Goal: Obtain resource: Download file/media

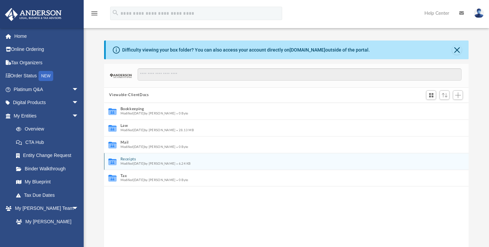
scroll to position [147, 360]
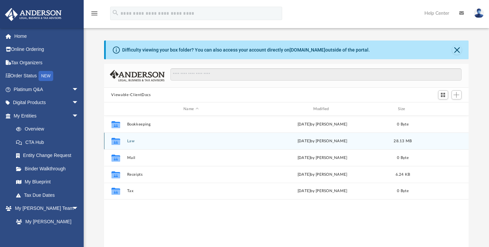
click at [118, 142] on icon "grid" at bounding box center [115, 141] width 9 height 5
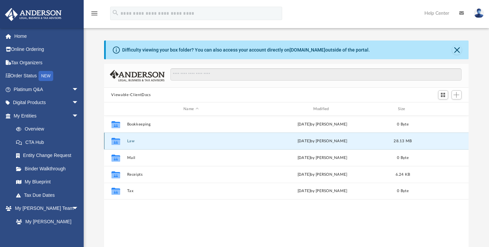
click at [133, 142] on button "Law" at bounding box center [191, 141] width 128 height 4
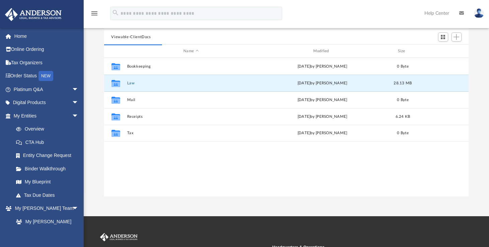
scroll to position [67, 0]
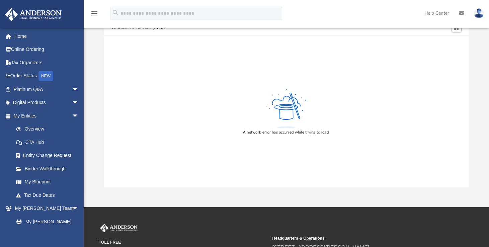
click at [134, 74] on div "A network error has occurred while trying to load." at bounding box center [286, 111] width 365 height 152
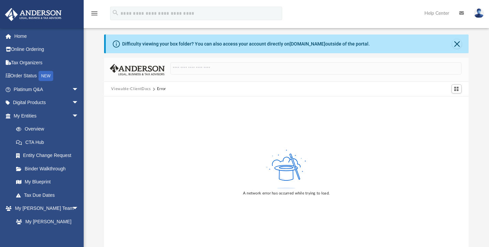
scroll to position [0, 0]
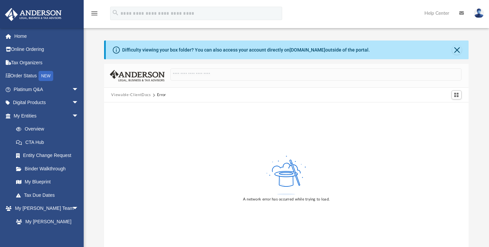
click at [126, 94] on button "Viewable-ClientDocs" at bounding box center [131, 95] width 40 height 6
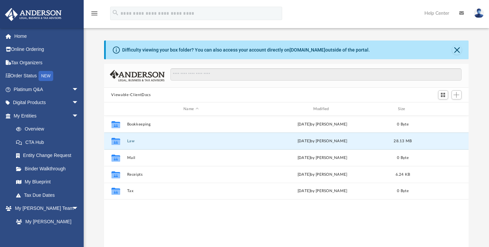
scroll to position [147, 360]
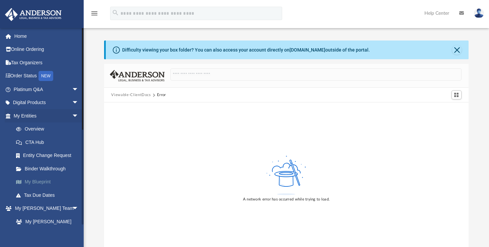
click at [40, 181] on link "My Blueprint" at bounding box center [48, 181] width 79 height 13
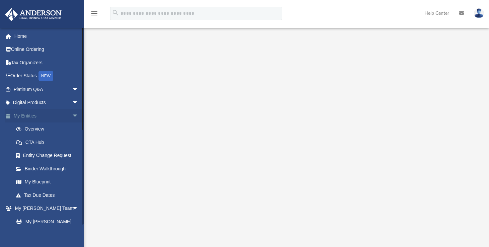
click at [72, 116] on span "arrow_drop_down" at bounding box center [78, 116] width 13 height 14
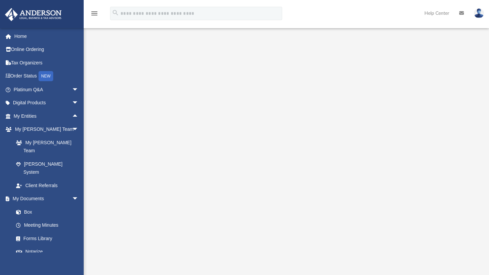
scroll to position [33, 0]
click at [26, 205] on link "Box" at bounding box center [48, 211] width 79 height 13
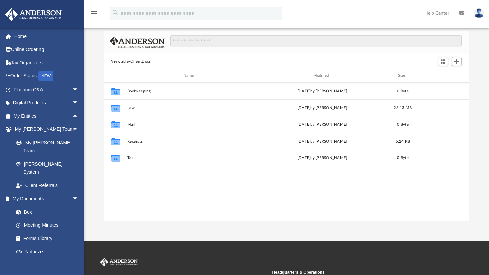
scroll to position [147, 360]
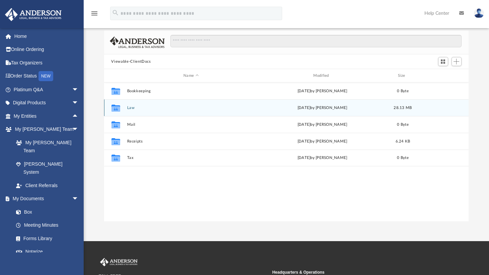
click at [116, 109] on icon "grid" at bounding box center [115, 108] width 9 height 5
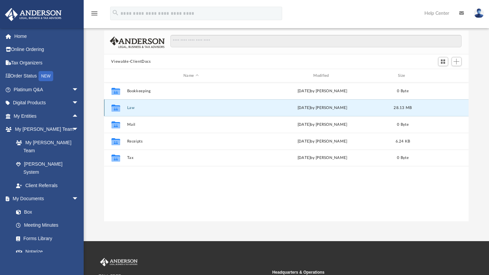
click at [122, 108] on div "Collaborated Folder" at bounding box center [115, 107] width 17 height 11
click at [115, 108] on icon "grid" at bounding box center [115, 108] width 9 height 5
click at [130, 108] on button "Law" at bounding box center [191, 107] width 128 height 4
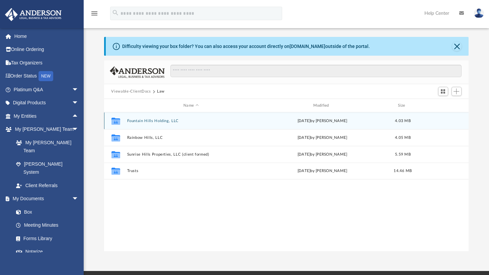
scroll to position [0, 0]
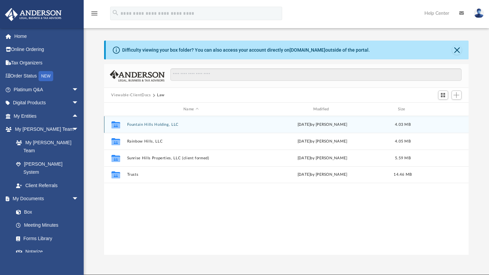
click at [135, 125] on button "Fountain Hills Holding, LLC" at bounding box center [191, 124] width 128 height 4
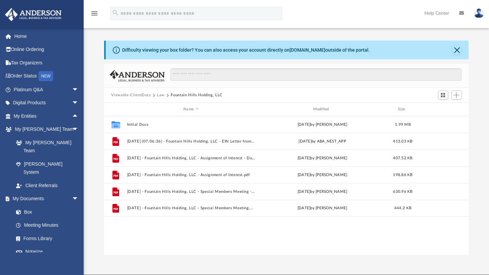
click at [487, 141] on div "Difficulty viewing your box folder? You can also access your account directly o…" at bounding box center [286, 148] width 405 height 214
click at [395, 240] on div "Collaborated Folder Initial Docs [DATE] by [PERSON_NAME] 1.99 MB File [DATE] (0…" at bounding box center [286, 185] width 365 height 139
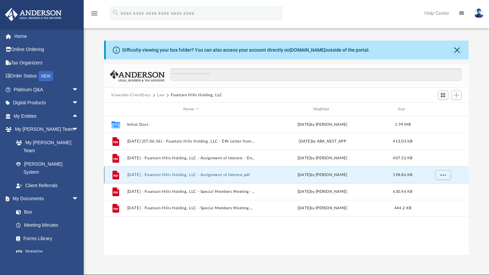
click at [231, 174] on button "[DATE] - Fountain Hills Holding, LLC - Assignment of Interest.pdf" at bounding box center [191, 174] width 128 height 4
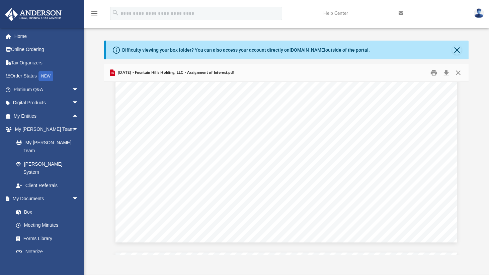
scroll to position [1013, 0]
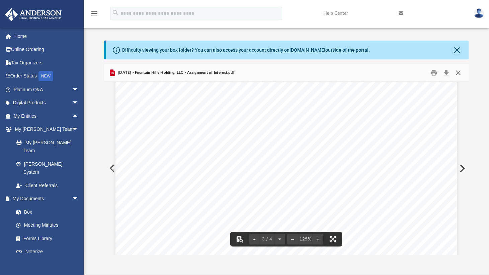
click at [459, 71] on button "Close" at bounding box center [458, 73] width 12 height 10
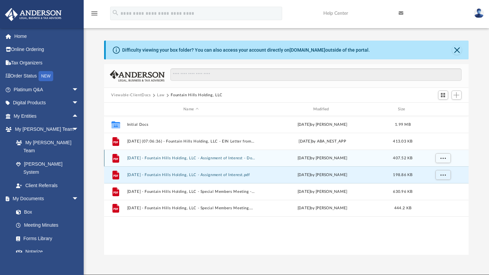
click at [170, 156] on button "[DATE] - Fountain Hills Holding, LLC - Assignment of Interest - DocuSigned.pdf" at bounding box center [191, 158] width 128 height 4
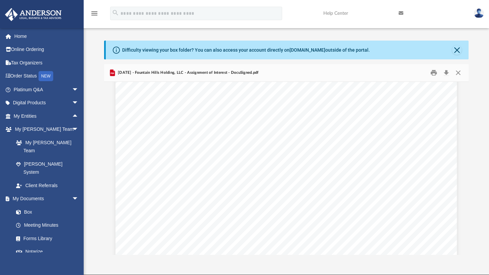
scroll to position [0, 0]
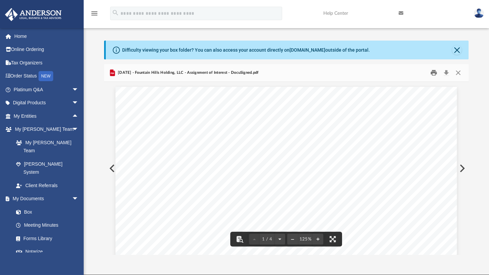
click at [433, 74] on button "Print" at bounding box center [433, 73] width 13 height 10
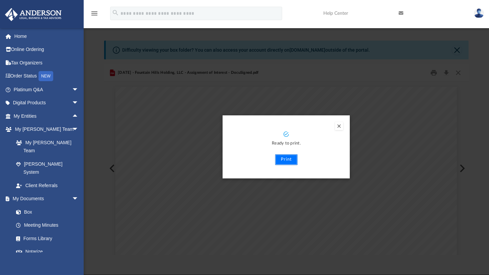
click at [285, 160] on button "Print" at bounding box center [286, 159] width 22 height 11
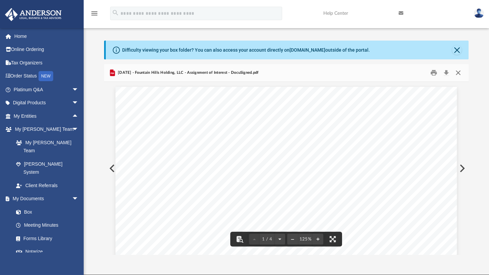
click at [460, 75] on button "Close" at bounding box center [458, 73] width 12 height 10
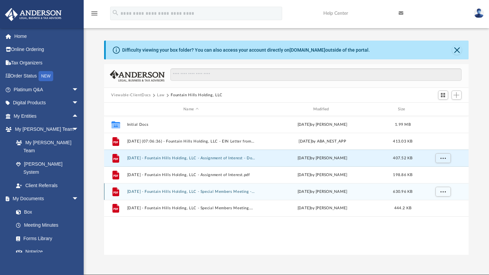
click at [233, 191] on button "[DATE] - Fountain Hills Holding, LLC - Special Members Meeting - DocuSigned.pdf" at bounding box center [191, 191] width 128 height 4
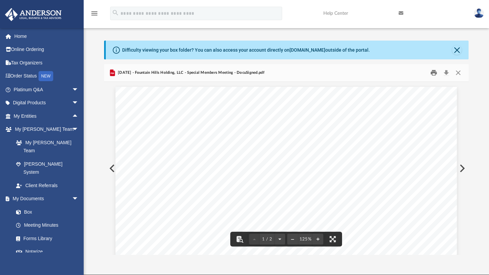
click at [433, 72] on button "Print" at bounding box center [433, 73] width 13 height 10
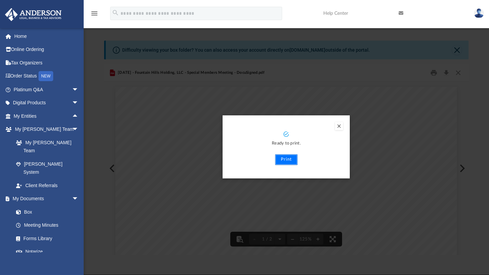
click at [283, 159] on button "Print" at bounding box center [286, 159] width 22 height 11
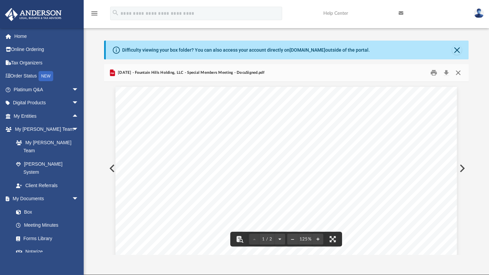
click at [455, 71] on button "Close" at bounding box center [458, 73] width 12 height 10
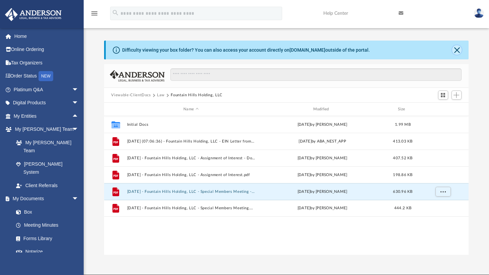
click at [454, 49] on button "Close" at bounding box center [456, 49] width 9 height 9
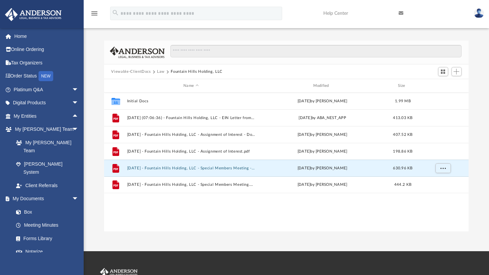
click at [159, 72] on button "Law" at bounding box center [161, 72] width 8 height 6
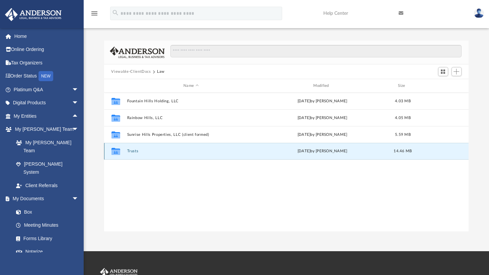
click at [131, 151] on button "Trusts" at bounding box center [191, 151] width 128 height 4
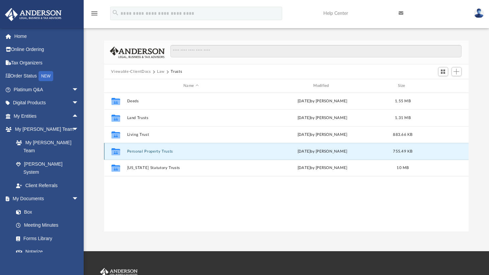
click at [145, 150] on button "Personal Property Trusts" at bounding box center [191, 151] width 128 height 4
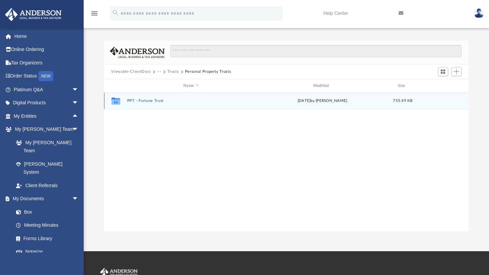
click at [148, 101] on button "PPT - Fortune Trust" at bounding box center [191, 100] width 128 height 4
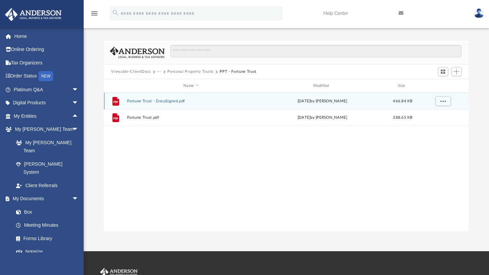
click at [161, 100] on button "Fortune Trust - DocuSigned.pdf" at bounding box center [191, 101] width 128 height 4
